Goal: Check status: Check status

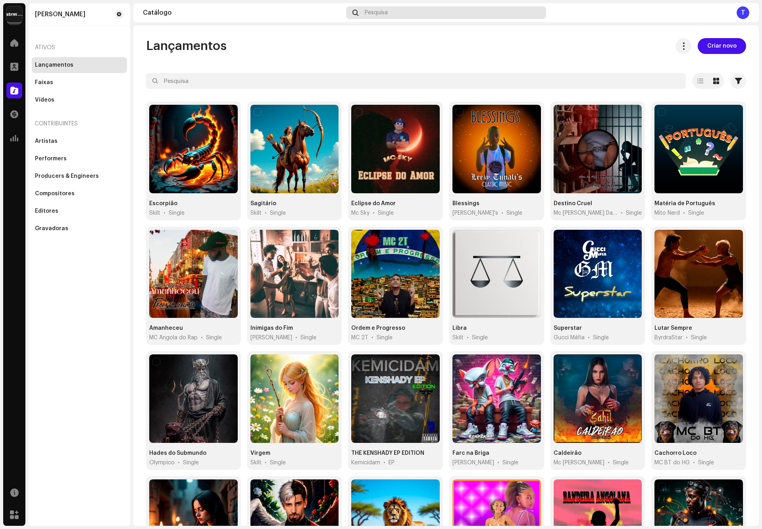
scroll to position [90, 0]
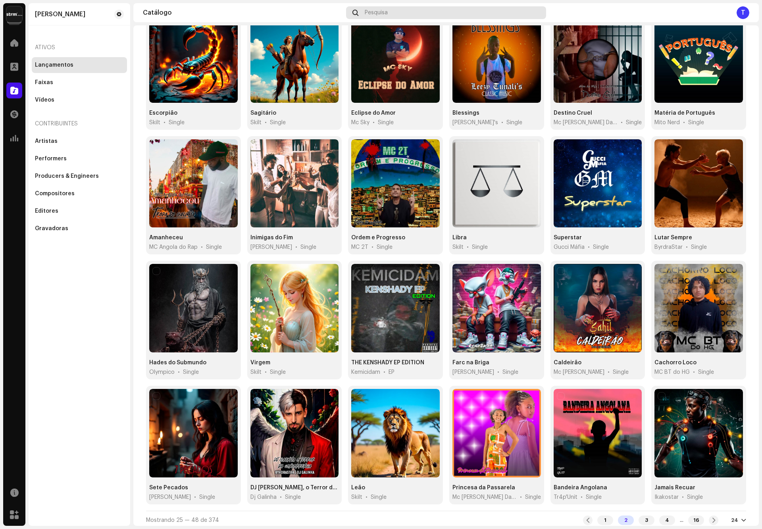
click at [399, 12] on div "Pesquisa" at bounding box center [446, 12] width 200 height 13
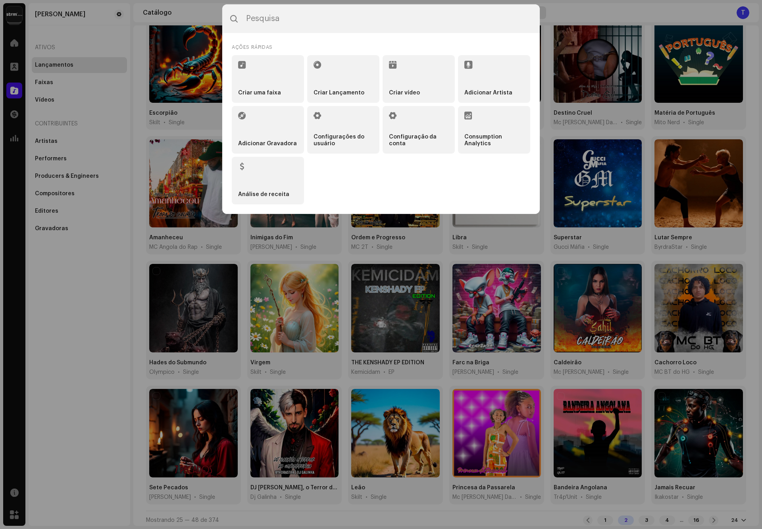
type input "7316481281177"
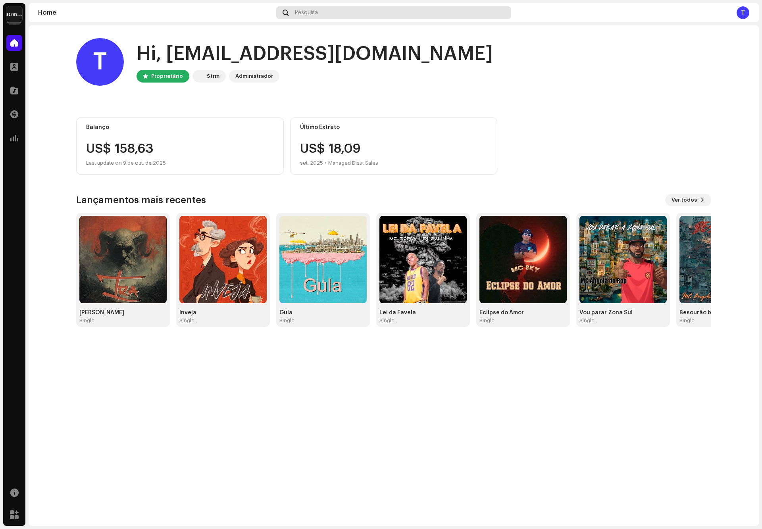
click at [408, 7] on div "Pesquisa" at bounding box center [393, 12] width 235 height 13
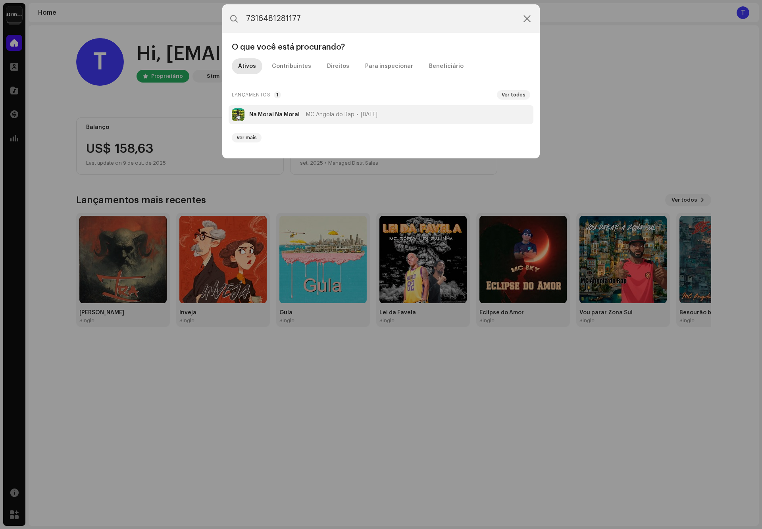
type input "7316481281177"
click at [354, 115] on span "MC Angola do Rap" at bounding box center [330, 115] width 48 height 6
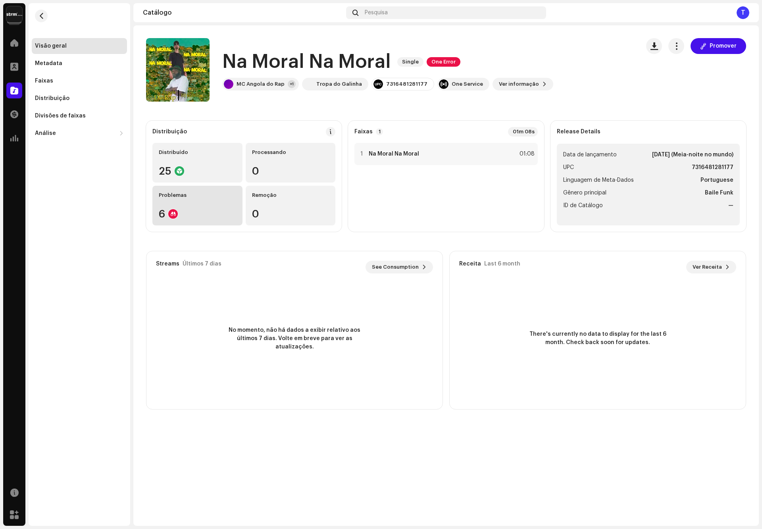
click at [211, 218] on div "6" at bounding box center [197, 214] width 77 height 10
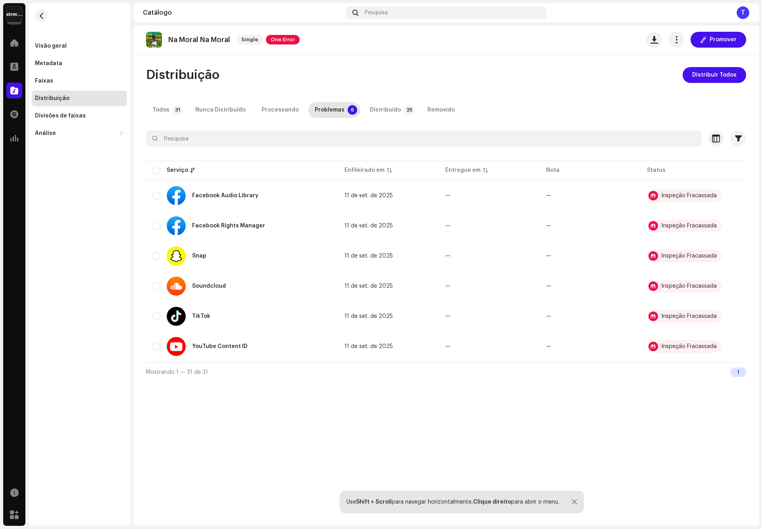
click at [739, 370] on div "1" at bounding box center [738, 372] width 16 height 10
click at [11, 90] on span at bounding box center [14, 90] width 8 height 6
